Goal: Task Accomplishment & Management: Use online tool/utility

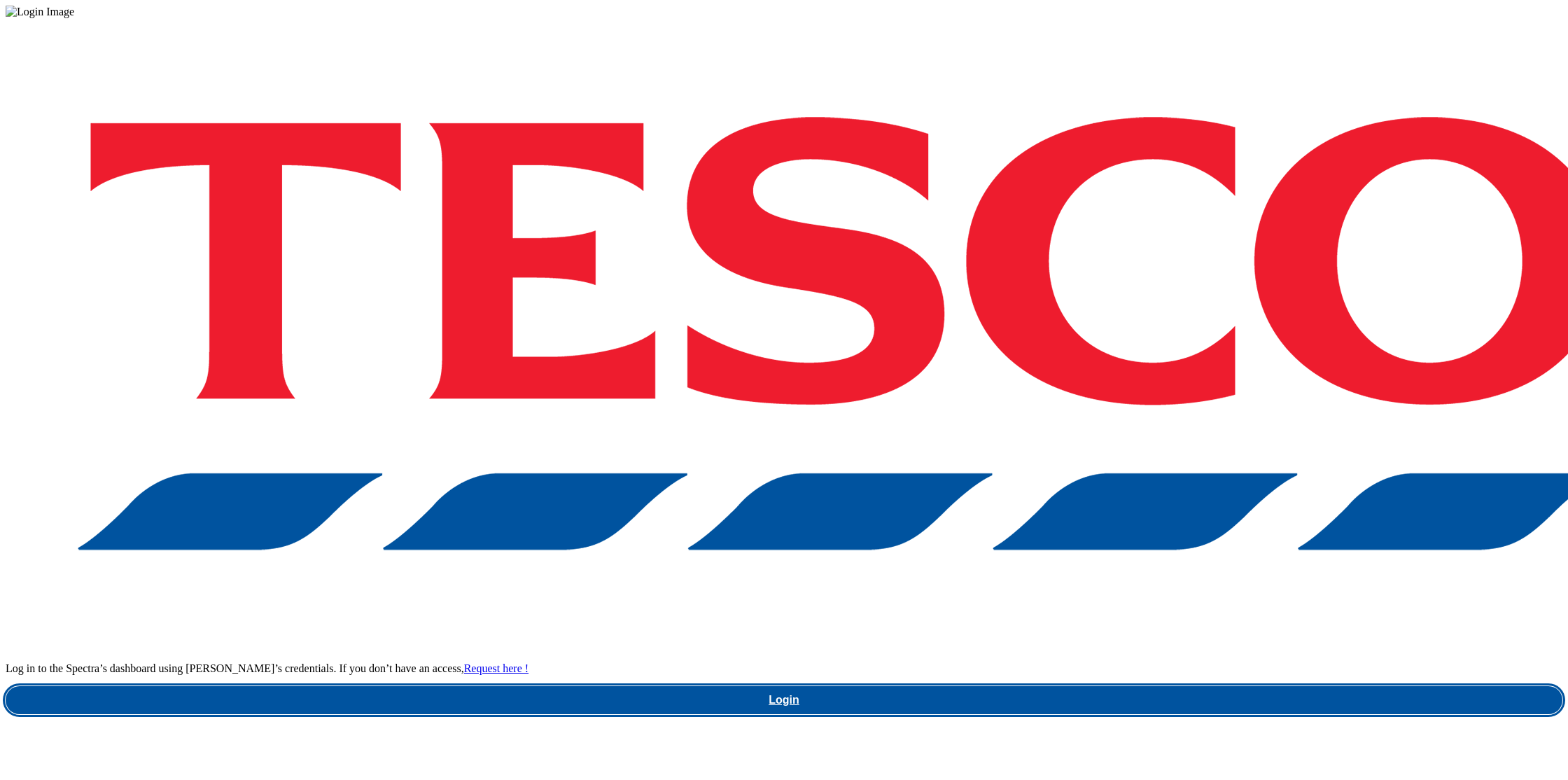
click at [1162, 686] on link "Login" at bounding box center [784, 700] width 1557 height 28
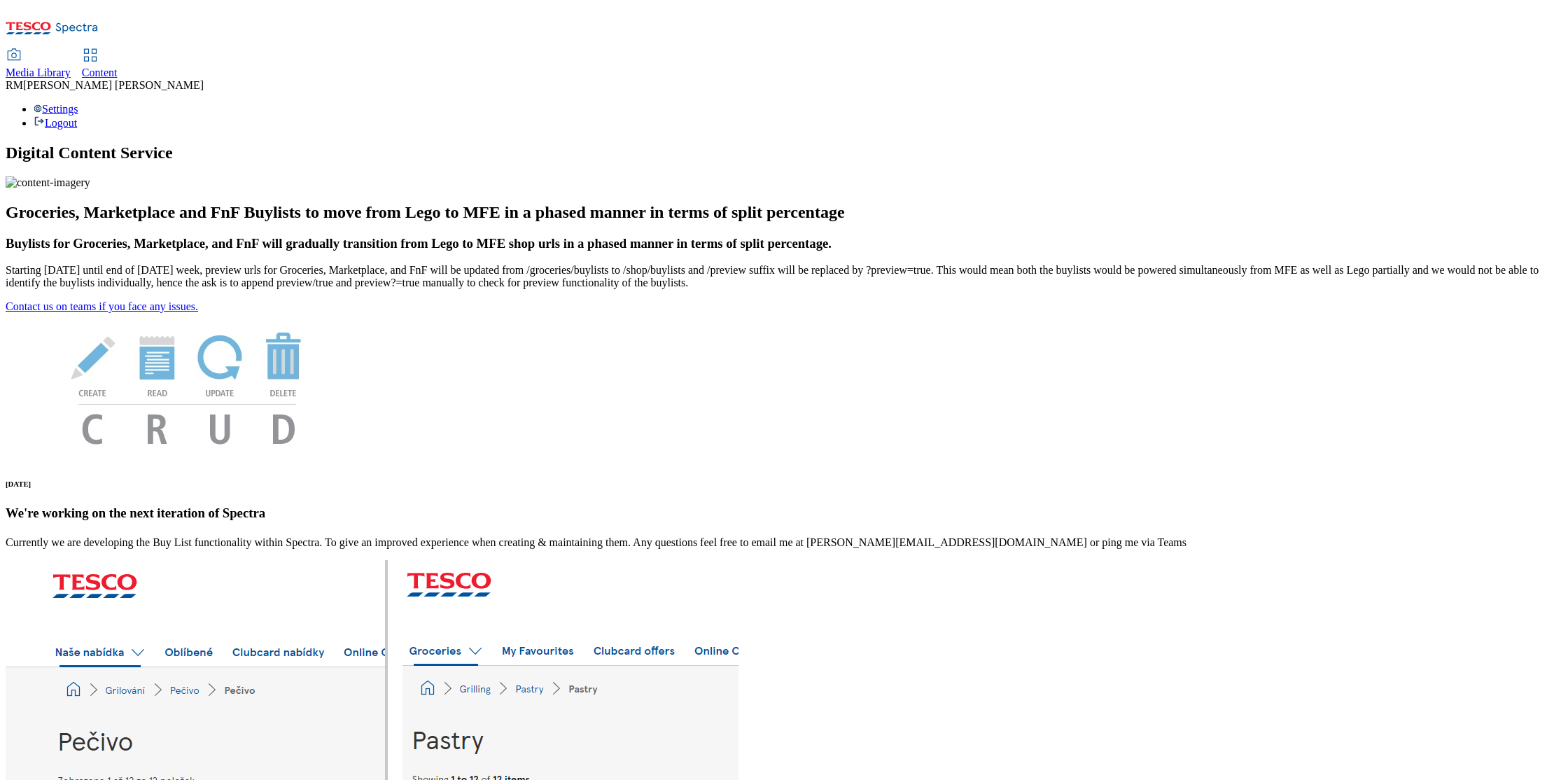
click at [71, 67] on span "Media Library" at bounding box center [38, 72] width 65 height 12
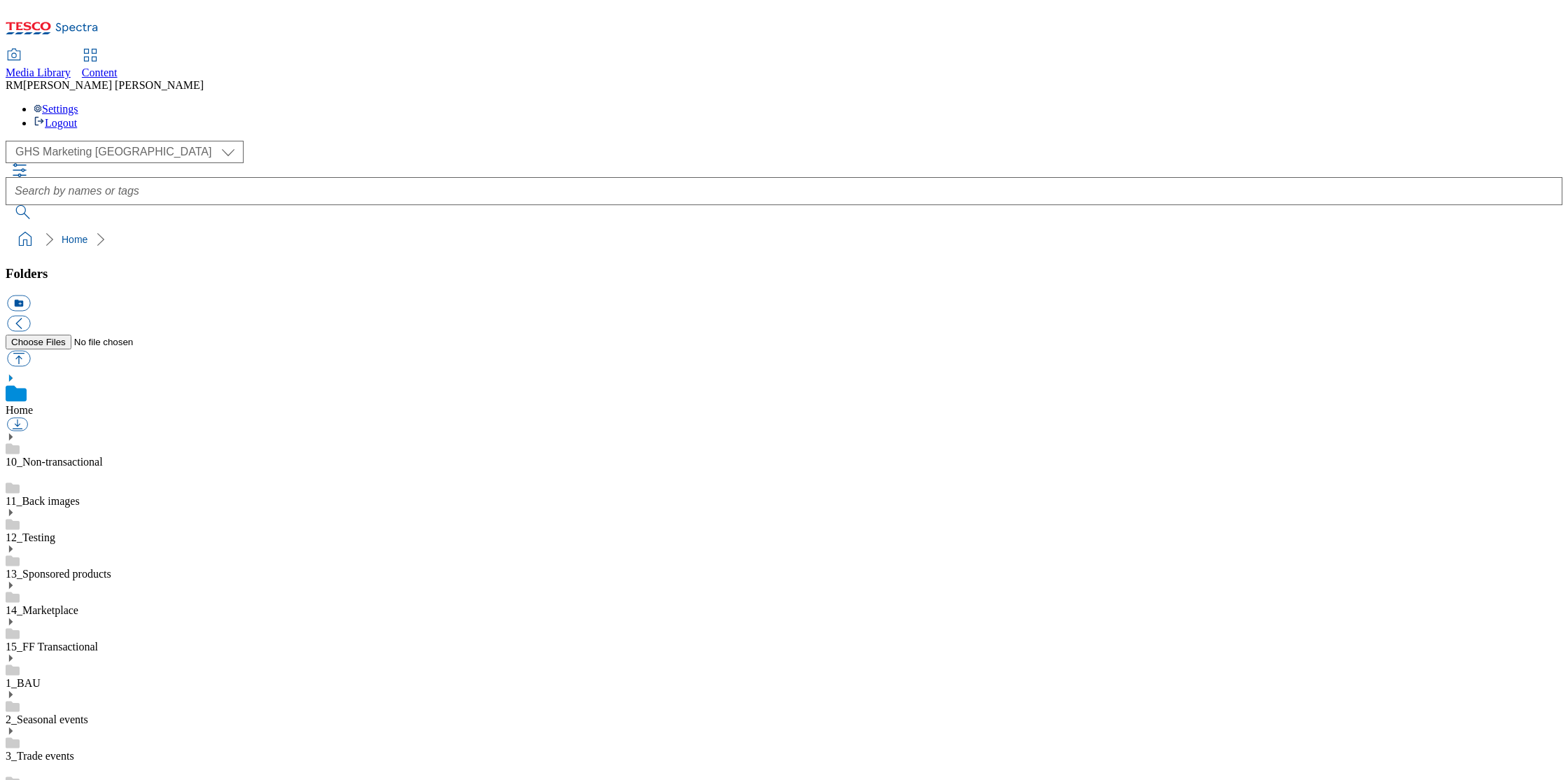
scroll to position [1, 0]
click at [135, 141] on select "GHS Marketing UK iGHS Marketing CE MCA CZ MCA HU MCA SK" at bounding box center [125, 151] width 238 height 22
select select "flare-ighs-ce-mktg"
click at [12, 694] on use at bounding box center [11, 697] width 4 height 7
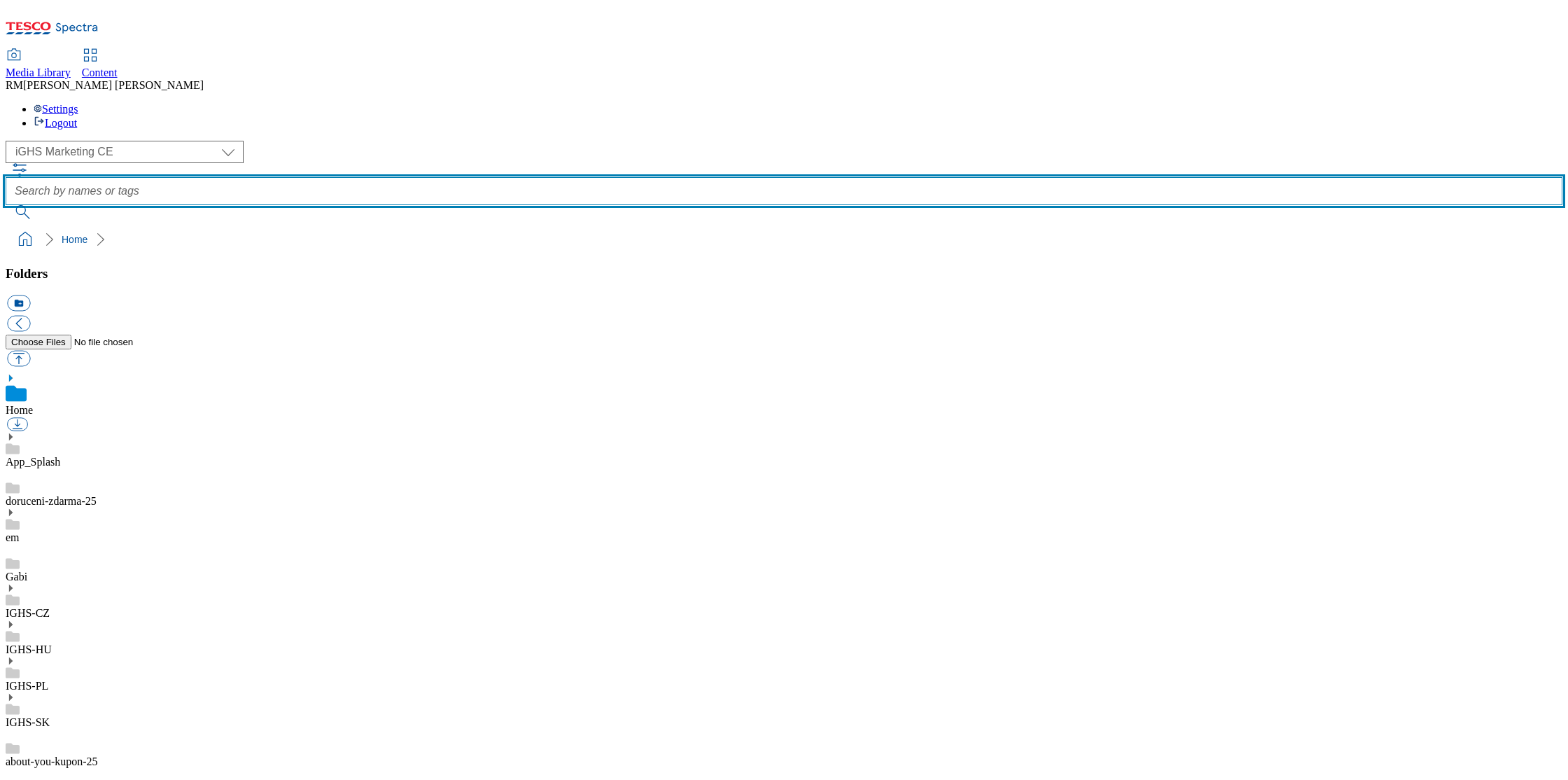
click at [532, 177] on input "text" at bounding box center [784, 191] width 1557 height 28
click at [559, 177] on input "text" at bounding box center [784, 191] width 1557 height 28
paste input "MAP_V2_1"
type input "MAP_V2_1"
click at [6, 205] on button "submit" at bounding box center [24, 211] width 36 height 14
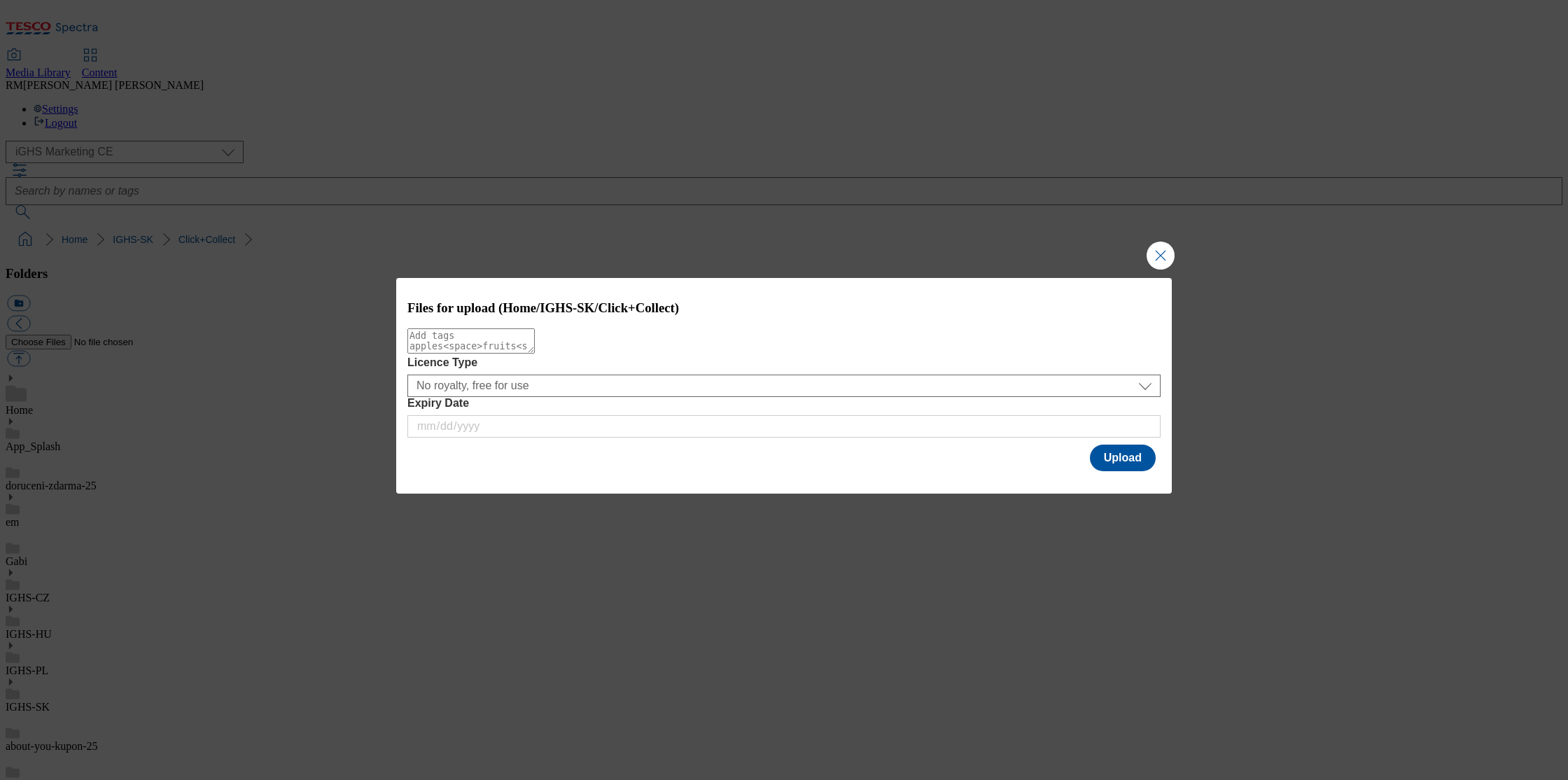
click at [469, 353] on textarea "Modal" at bounding box center [471, 340] width 127 height 25
type textarea "map"
click at [1141, 454] on button "Upload" at bounding box center [1123, 458] width 66 height 27
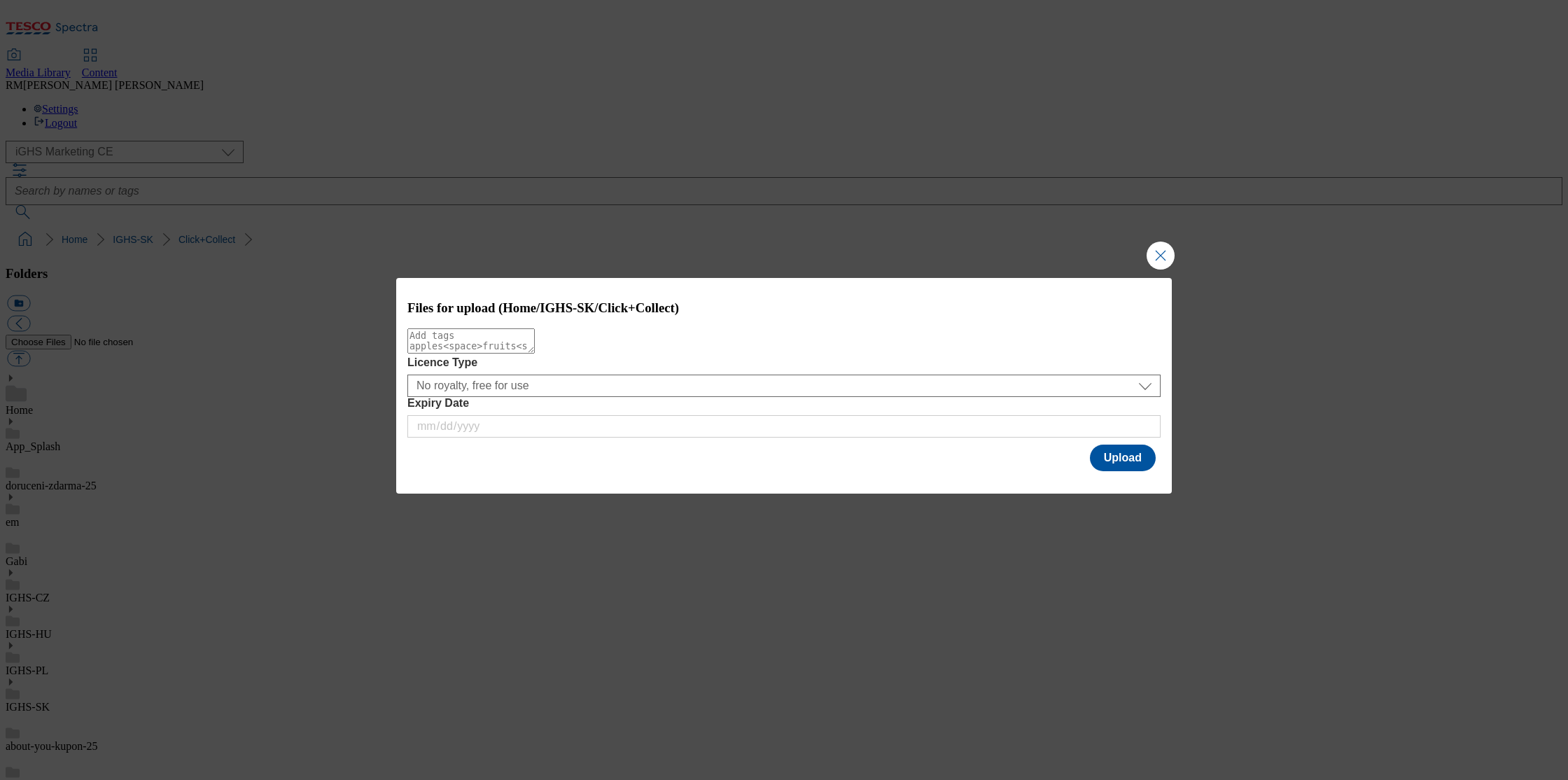
click at [535, 353] on textarea "Modal" at bounding box center [471, 340] width 127 height 25
type textarea "updated"
click at [1139, 467] on button "Upload" at bounding box center [1123, 458] width 66 height 27
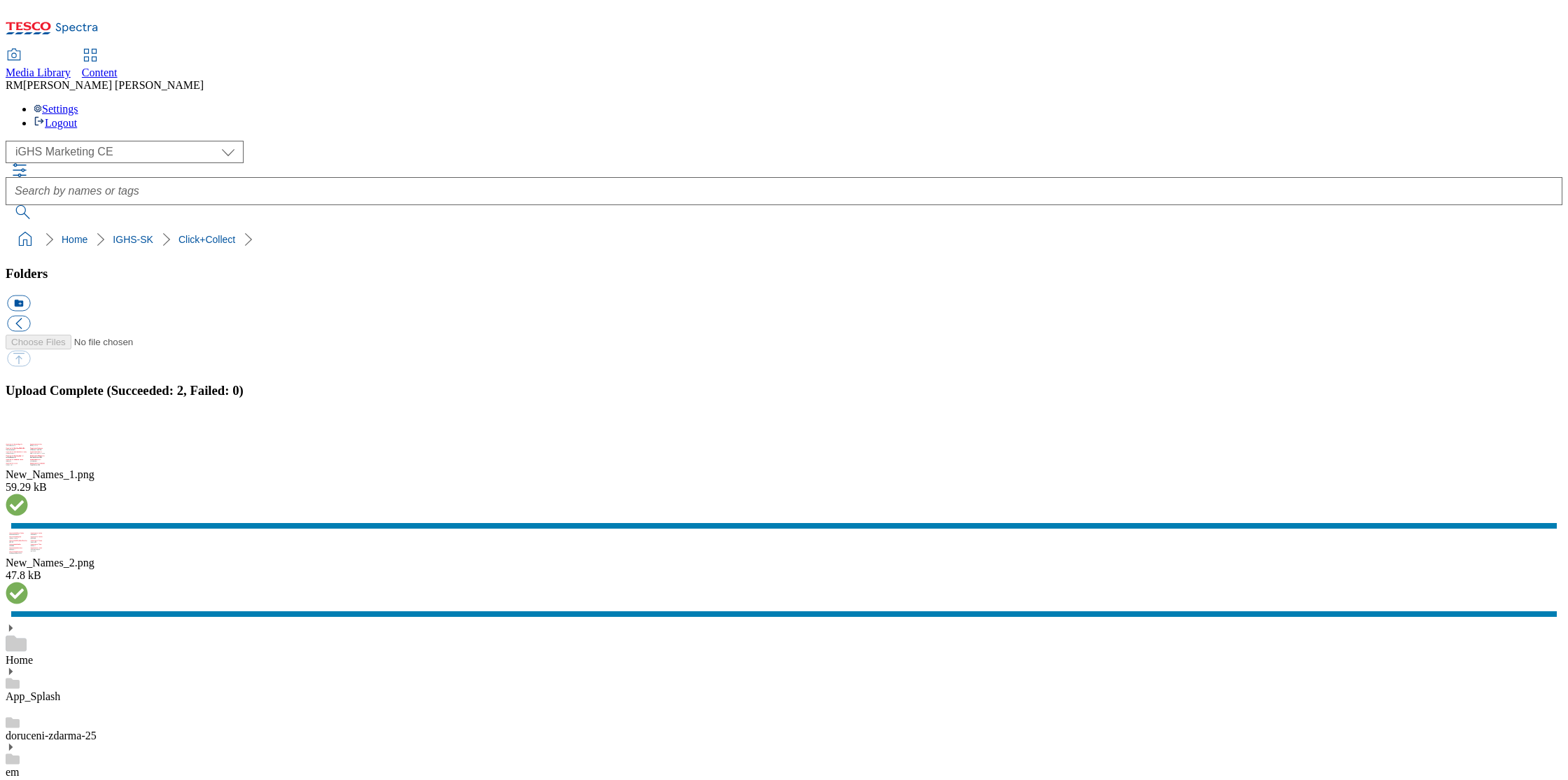
drag, startPoint x: 376, startPoint y: 395, endPoint x: 372, endPoint y: 405, distance: 10.8
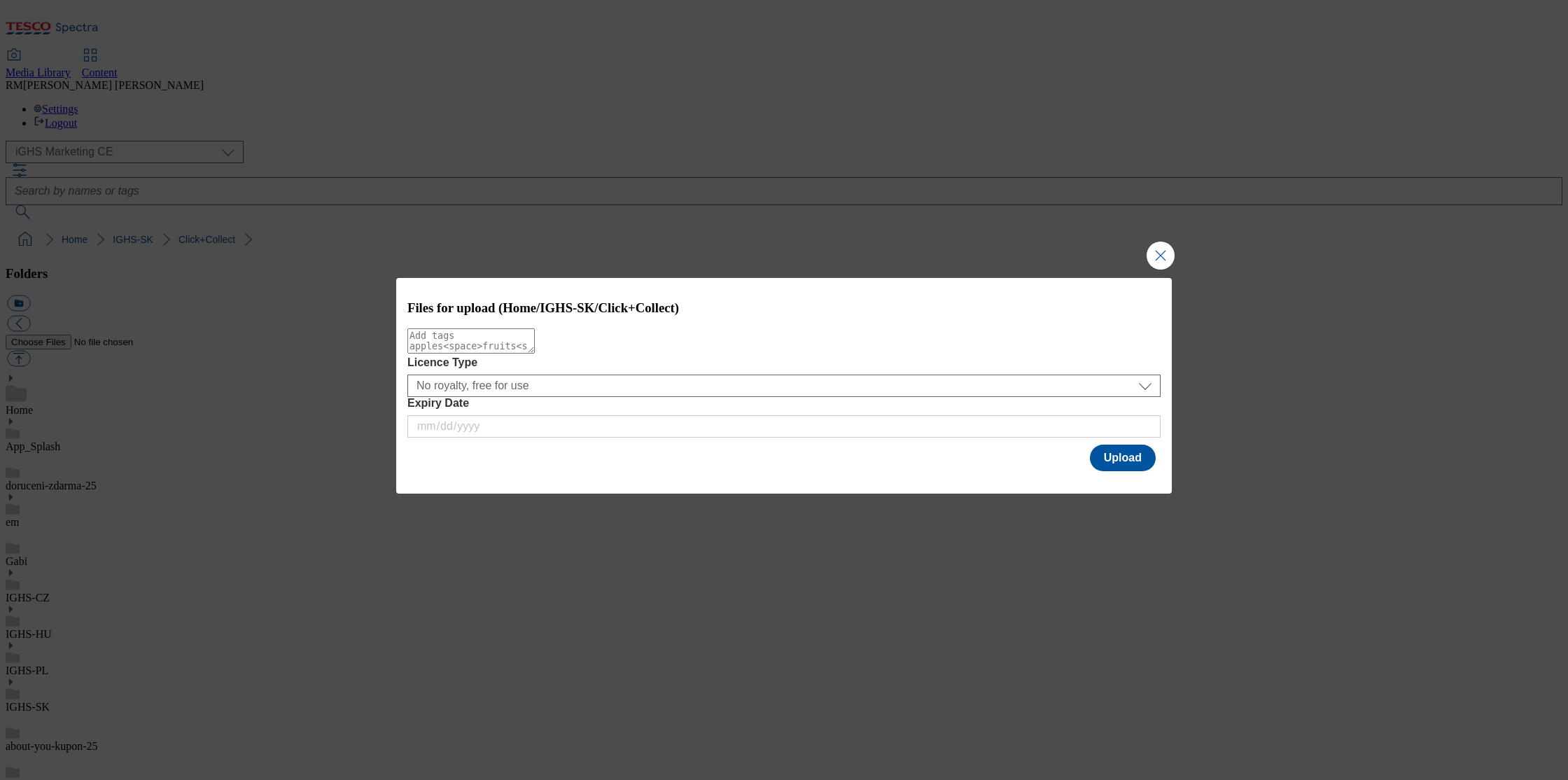
click at [521, 353] on textarea "Modal" at bounding box center [471, 340] width 127 height 25
type textarea "new"
click at [1125, 465] on button "Upload" at bounding box center [1123, 458] width 66 height 27
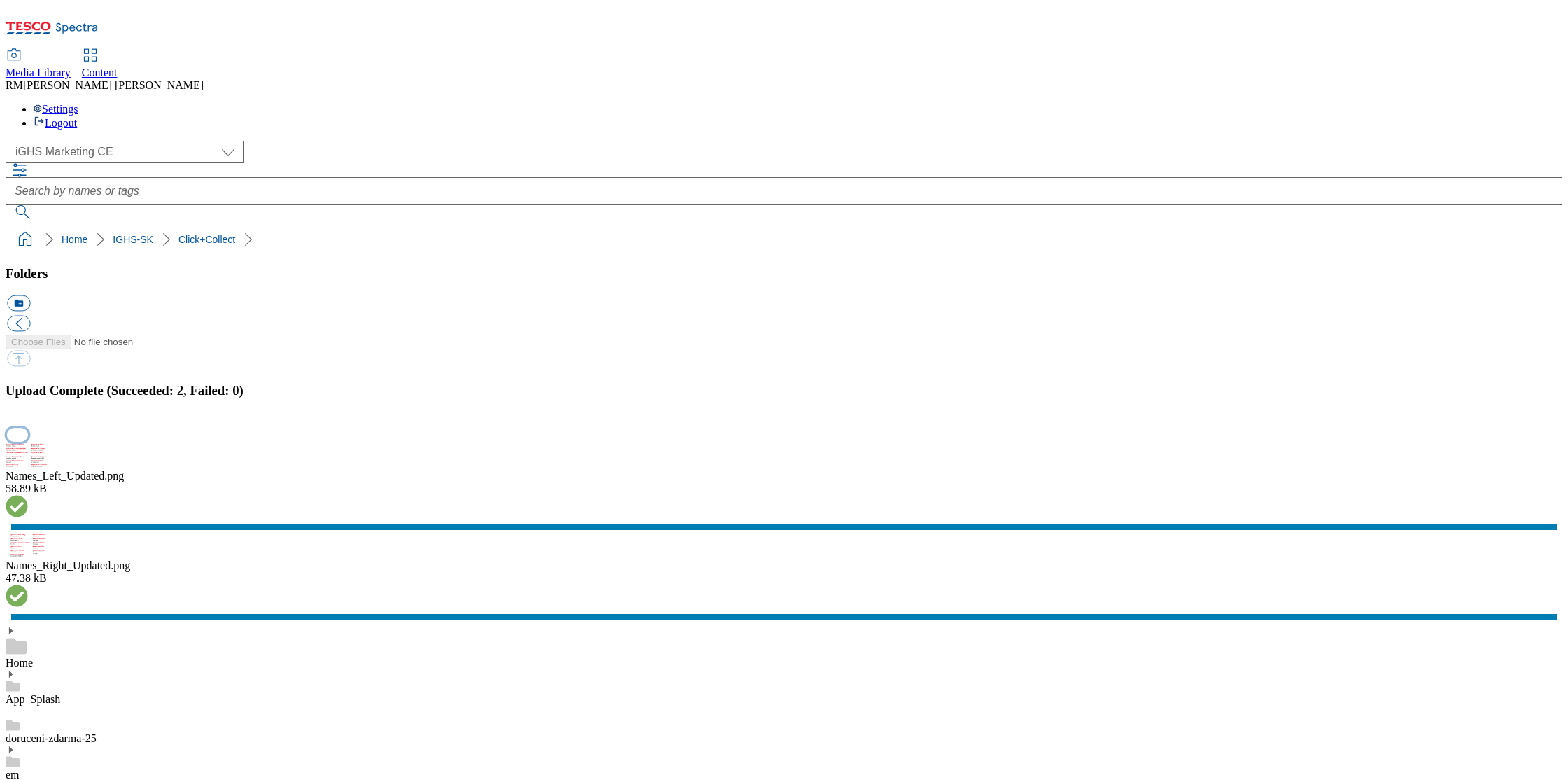
click at [28, 441] on button "button" at bounding box center [17, 435] width 21 height 13
